Goal: Task Accomplishment & Management: Manage account settings

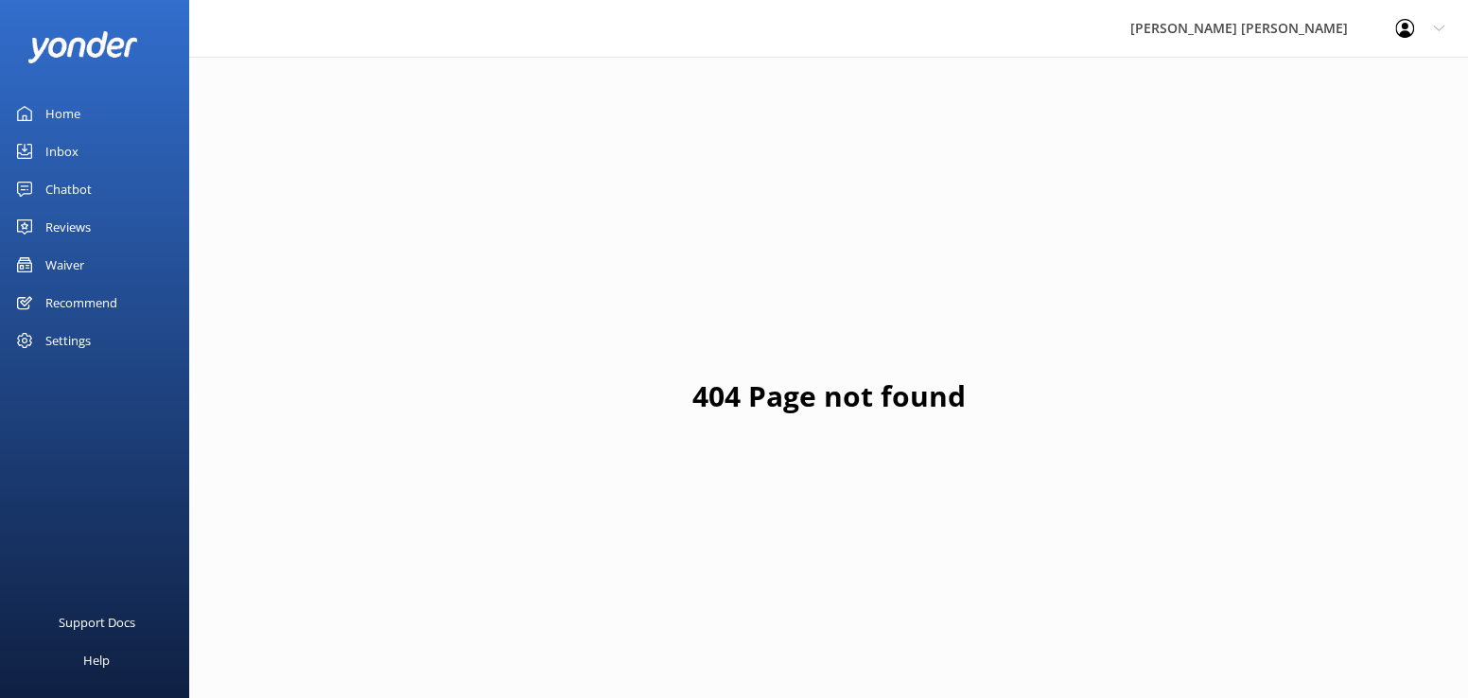
drag, startPoint x: 0, startPoint y: 0, endPoint x: 69, endPoint y: 153, distance: 168.0
click at [69, 153] on div "Inbox" at bounding box center [61, 151] width 33 height 38
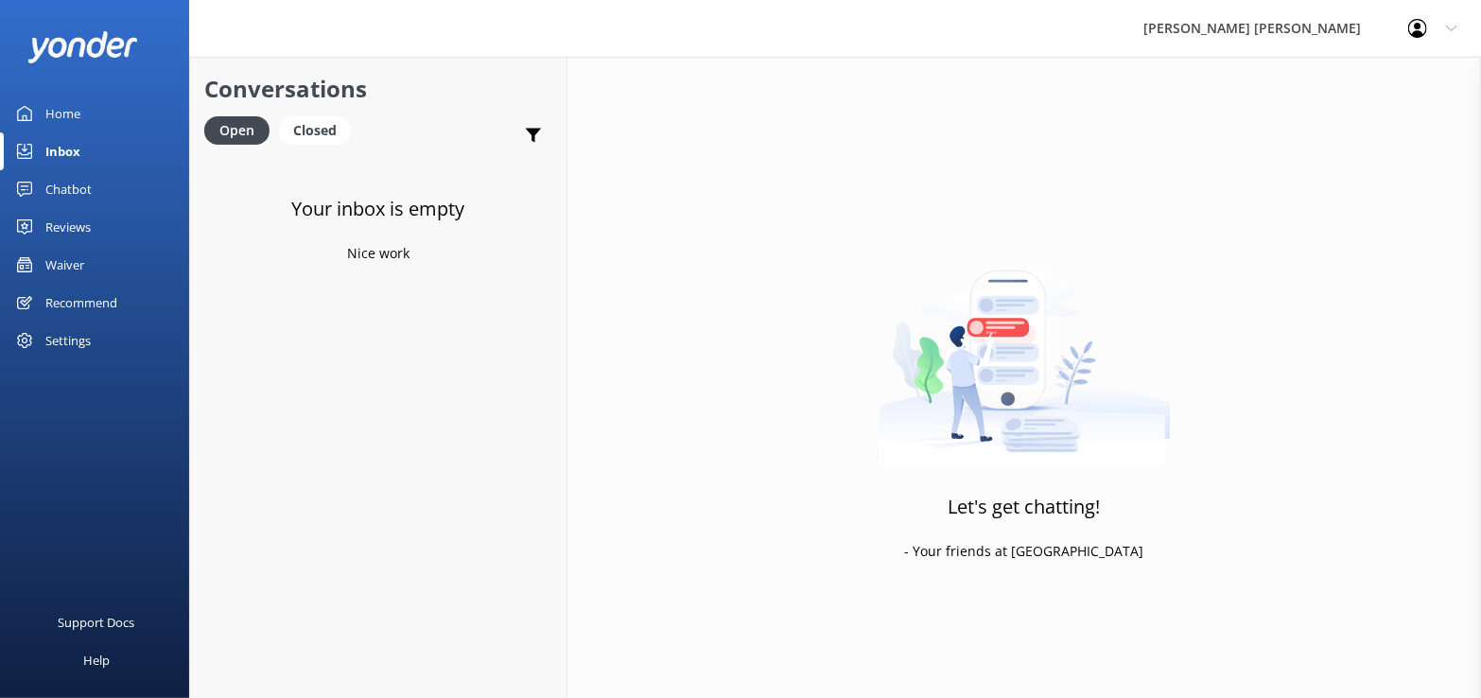
click at [61, 268] on div "Waiver" at bounding box center [64, 265] width 39 height 38
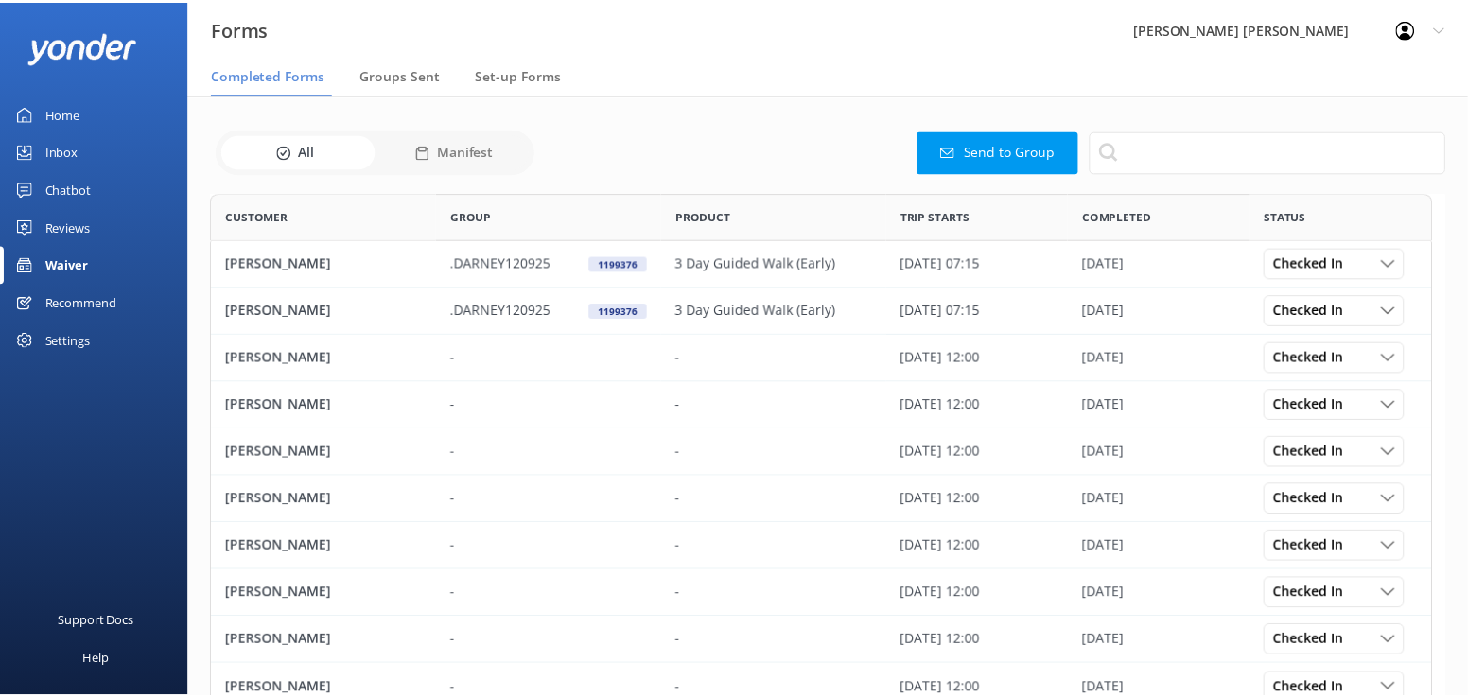
scroll to position [507, 1219]
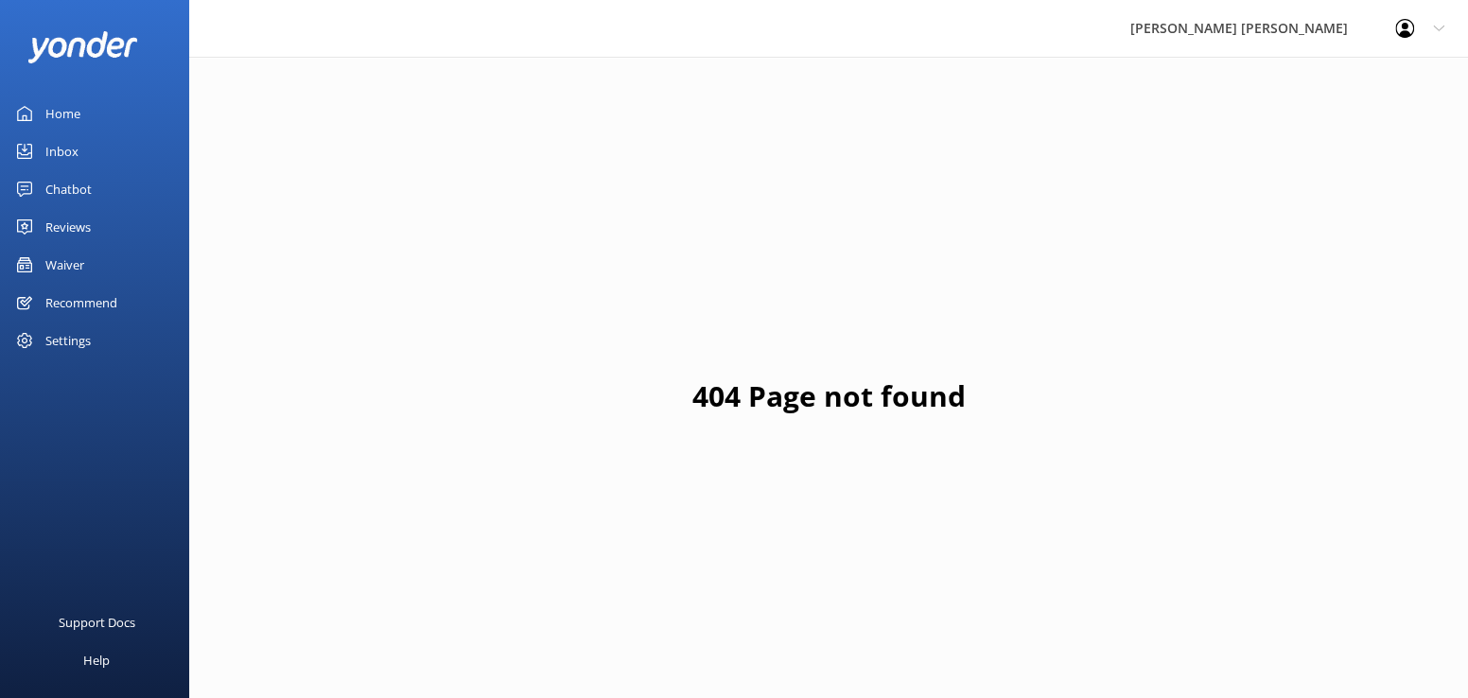
click at [68, 258] on div "Waiver" at bounding box center [64, 265] width 39 height 38
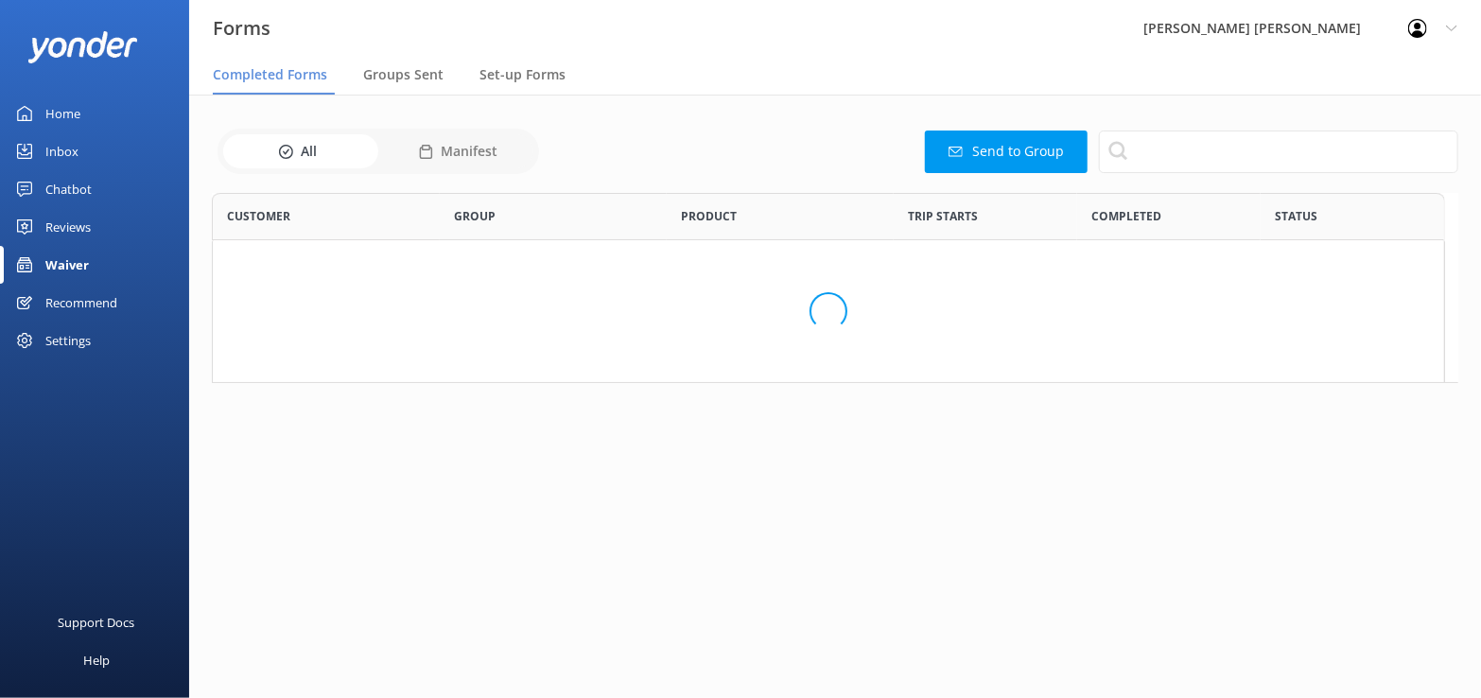
scroll to position [507, 1219]
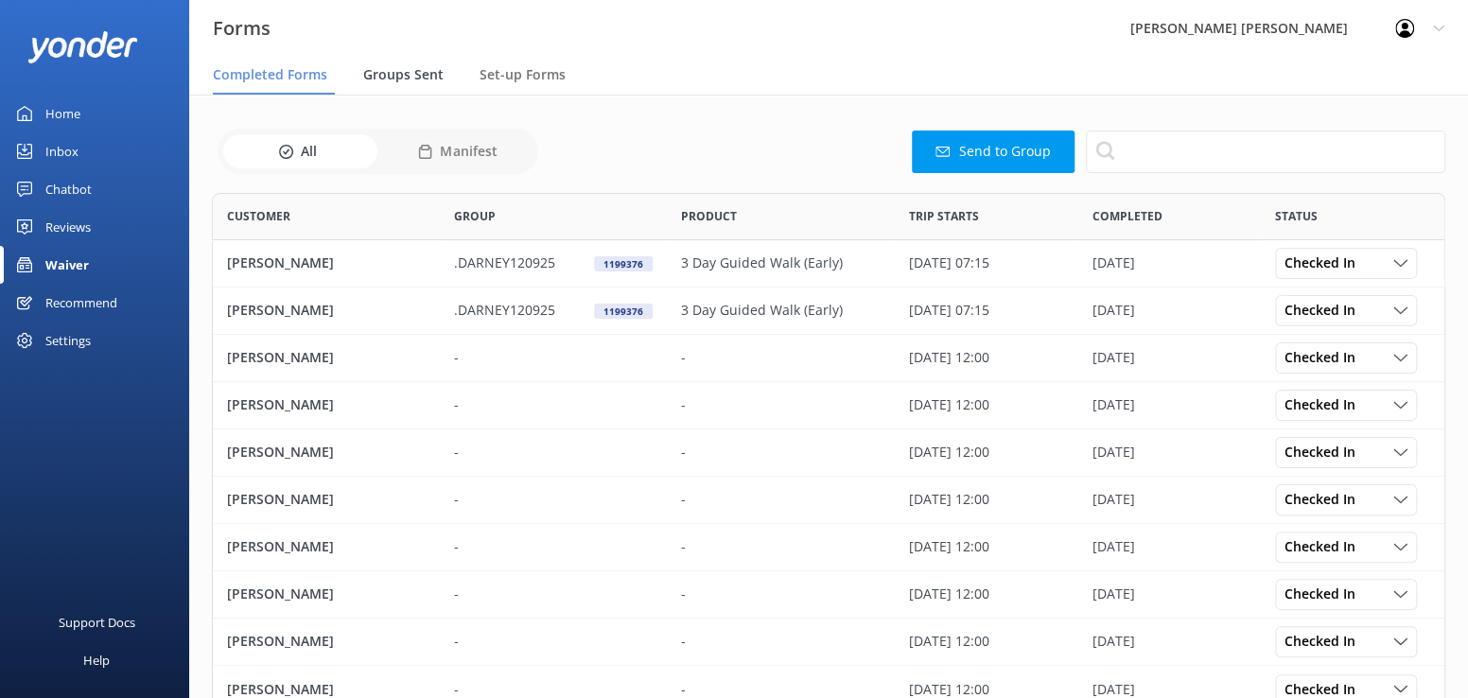
click at [401, 75] on span "Groups Sent" at bounding box center [403, 74] width 80 height 19
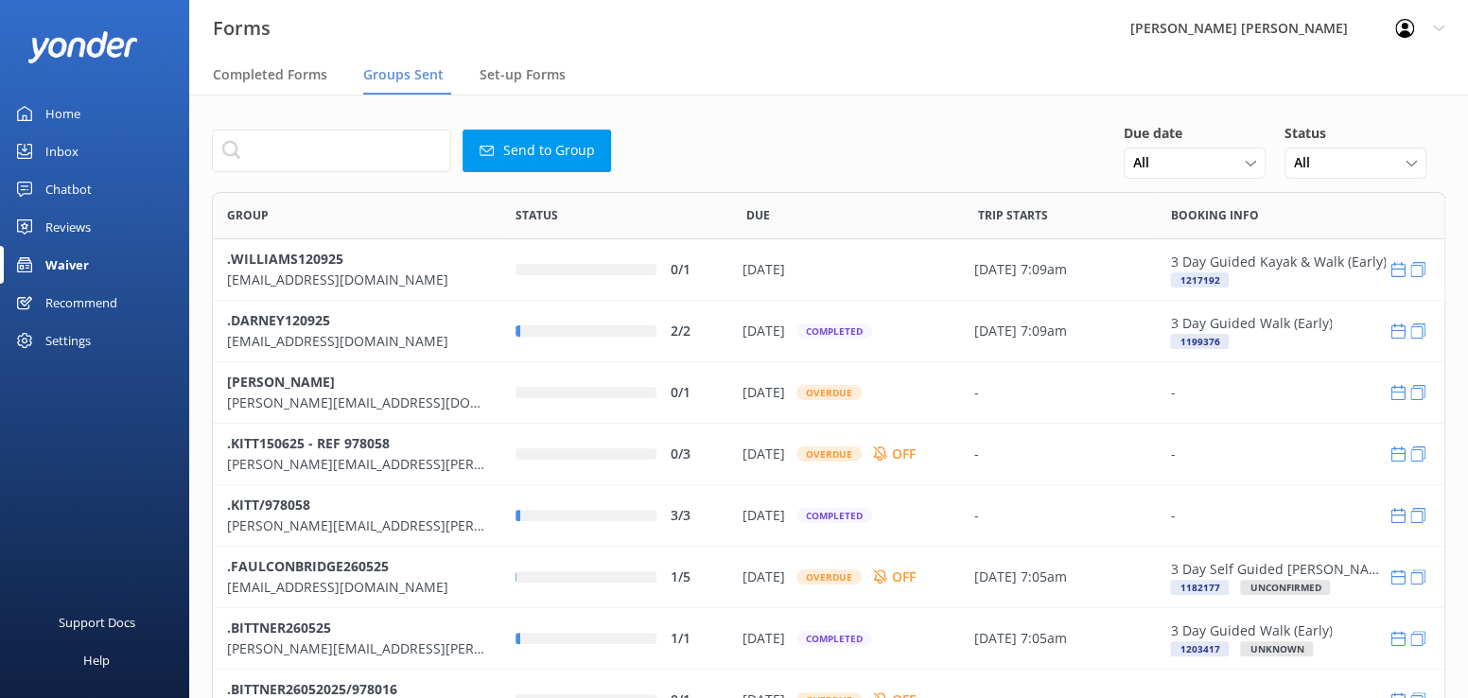
scroll to position [649, 1219]
